Goal: Task Accomplishment & Management: Use online tool/utility

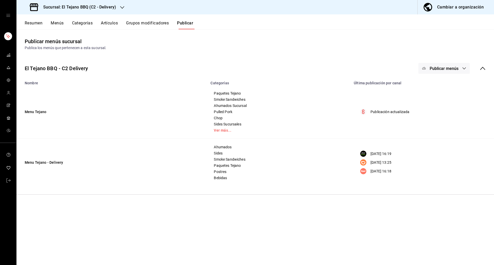
click at [60, 10] on h3 "Sucursal: El Tejano BBQ (C2 - Delivery)" at bounding box center [77, 7] width 77 height 6
click at [59, 46] on span "El Tejano BBQ (C1 - Comedor)" at bounding box center [45, 45] width 48 height 5
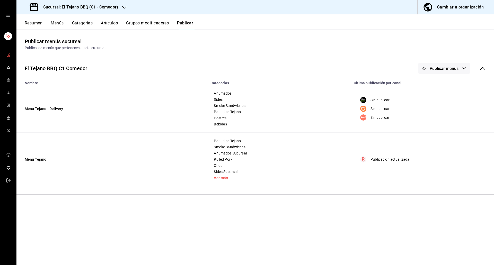
click at [7, 55] on icon "mailbox folders" at bounding box center [8, 55] width 4 height 4
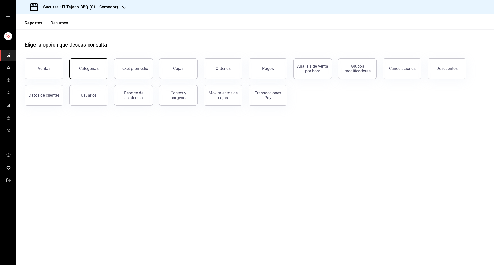
click at [87, 70] on div "Categorías" at bounding box center [89, 68] width 20 height 5
